Goal: Transaction & Acquisition: Purchase product/service

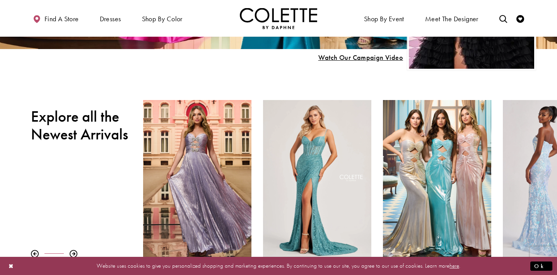
scroll to position [19, 0]
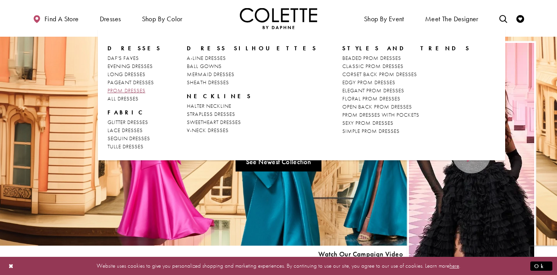
click at [125, 89] on span "PROM DRESSES" at bounding box center [127, 90] width 38 height 7
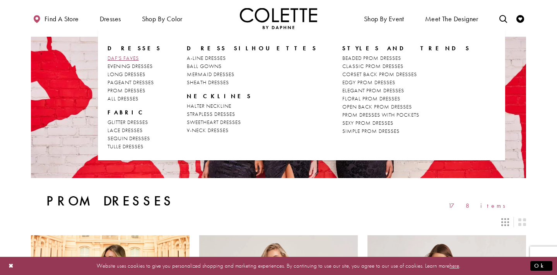
click at [120, 60] on span "DAF'S FAVES" at bounding box center [123, 58] width 31 height 7
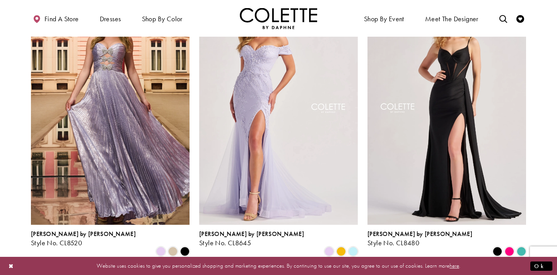
scroll to position [38, 0]
